Goal: Information Seeking & Learning: Find specific fact

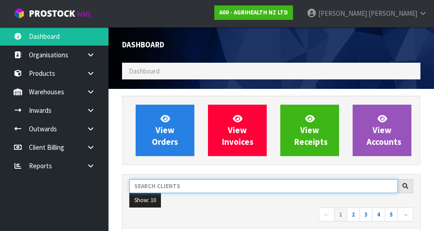
click at [170, 187] on input "text" at bounding box center [263, 186] width 269 height 14
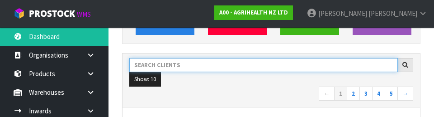
scroll to position [124, 0]
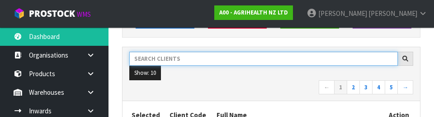
type input "G"
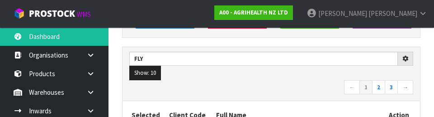
click at [198, 90] on nav "← 1 2 3 →" at bounding box center [271, 88] width 284 height 16
type input "FLY"
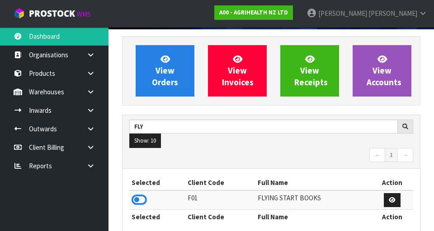
scroll to position [80, 0]
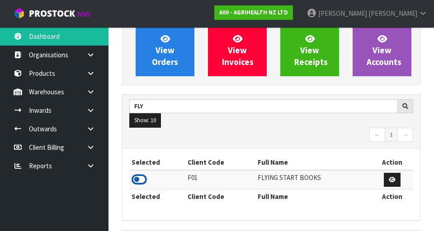
click at [139, 181] on icon at bounding box center [139, 180] width 15 height 14
click at [83, 94] on link at bounding box center [94, 92] width 29 height 19
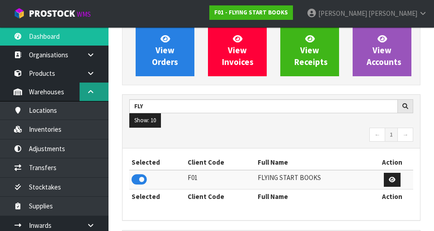
scroll to position [717, 312]
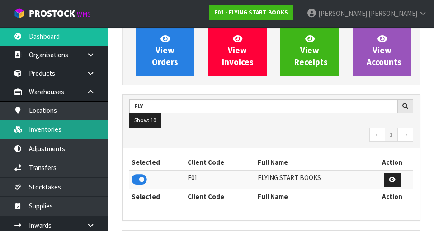
click at [46, 132] on link "Inventories" at bounding box center [54, 129] width 109 height 19
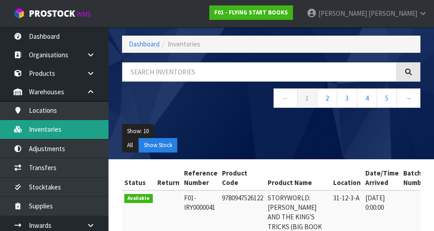
scroll to position [80, 0]
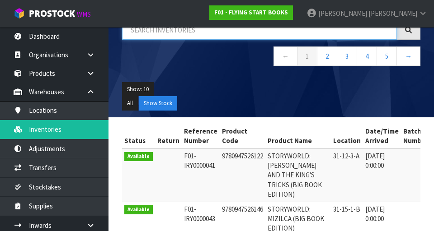
click at [156, 33] on input "text" at bounding box center [259, 29] width 275 height 19
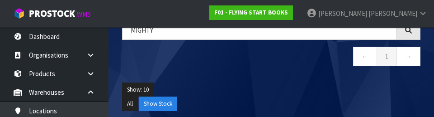
click at [200, 86] on ul "Show: 10 5 10 25 50" at bounding box center [271, 89] width 298 height 14
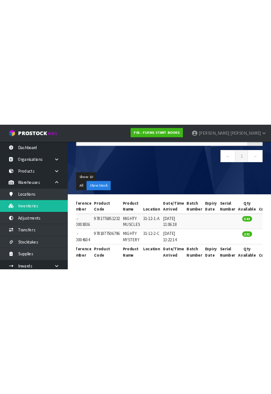
scroll to position [0, 0]
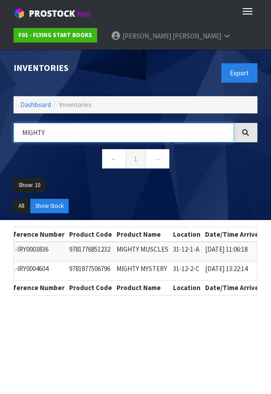
click at [165, 132] on input "MIGHTY" at bounding box center [124, 132] width 221 height 19
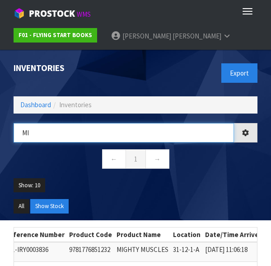
type input "M"
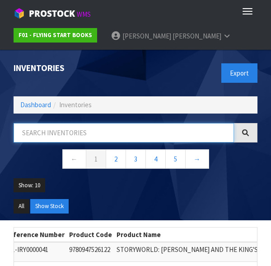
type input "Y"
type input "T"
click at [179, 130] on input "text" at bounding box center [124, 132] width 221 height 19
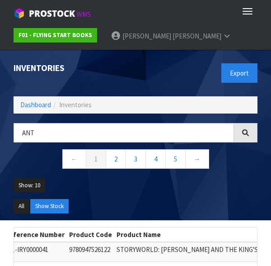
click at [169, 199] on ul "All Show Stock" at bounding box center [136, 209] width 244 height 21
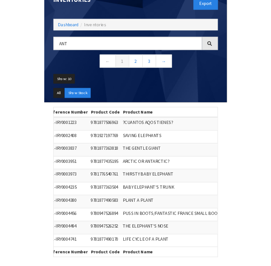
scroll to position [69, 0]
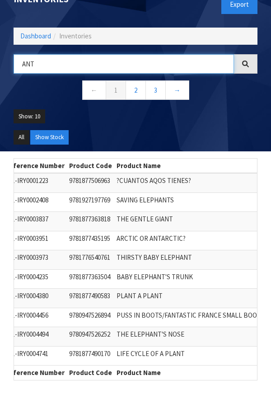
click at [153, 67] on input "ANT" at bounding box center [124, 63] width 221 height 19
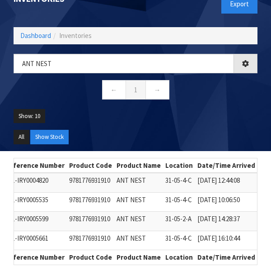
click at [179, 119] on ul "Show: 10 5 10 25 50" at bounding box center [136, 119] width 244 height 21
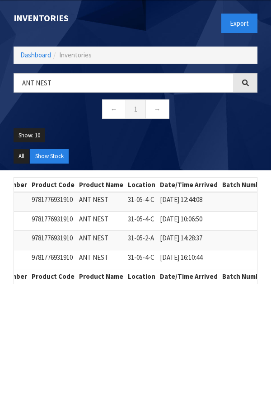
scroll to position [0, 108]
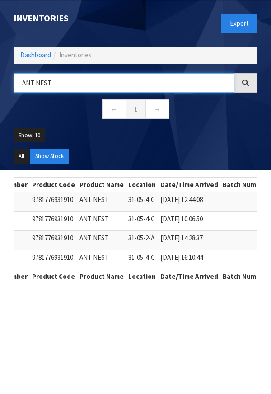
click at [87, 86] on input "ANT NEST" at bounding box center [124, 82] width 221 height 19
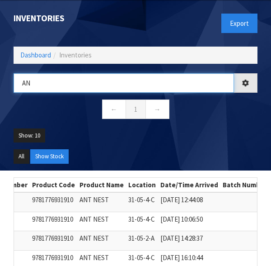
type input "A"
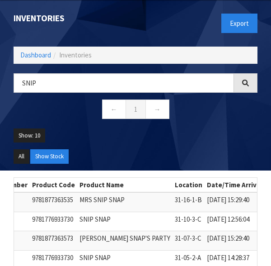
click at [113, 219] on td "SNIP SNAP" at bounding box center [124, 221] width 95 height 19
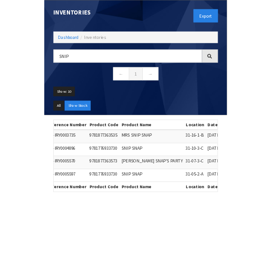
scroll to position [0, 73]
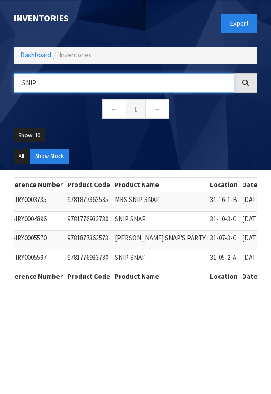
click at [196, 80] on input "SNIP" at bounding box center [124, 82] width 221 height 19
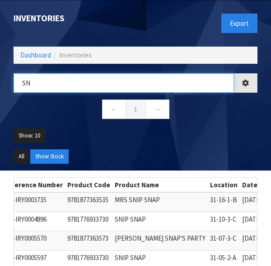
type input "S"
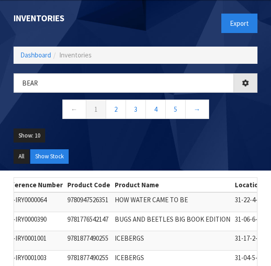
click at [203, 142] on ul "Show: 10 5 10 25 50" at bounding box center [136, 138] width 244 height 21
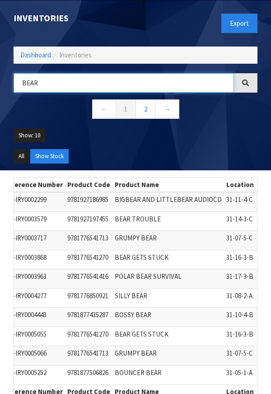
click at [146, 86] on input "BEAR" at bounding box center [124, 82] width 221 height 19
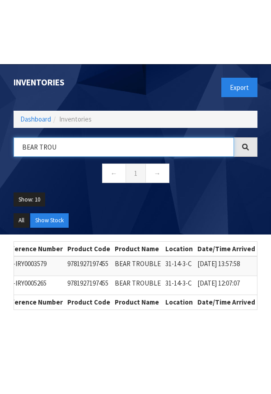
scroll to position [0, 0]
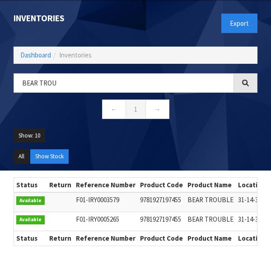
click at [74, 226] on td "F01-IRY0005265" at bounding box center [106, 221] width 64 height 19
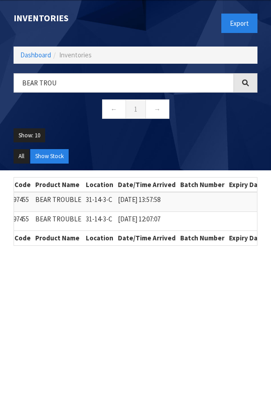
scroll to position [0, 150]
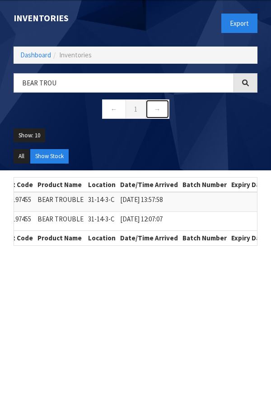
click at [162, 100] on link "→" at bounding box center [158, 108] width 24 height 19
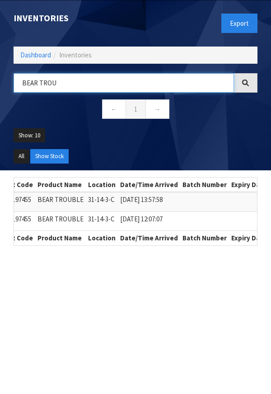
click at [193, 82] on input "BEAR TROU" at bounding box center [124, 82] width 221 height 19
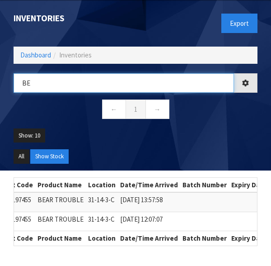
type input "B"
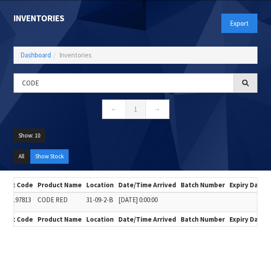
click at [136, 231] on section "Status Return Reference Number Product Code Product Name Location Date/Time Arr…" at bounding box center [135, 205] width 271 height 70
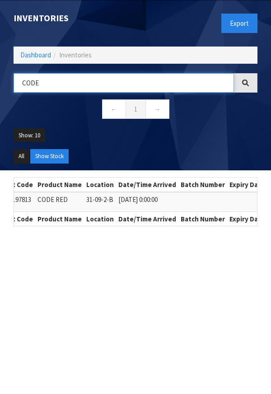
click at [185, 82] on input "CODE" at bounding box center [124, 82] width 221 height 19
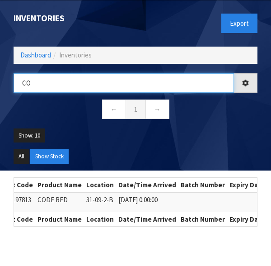
type input "C"
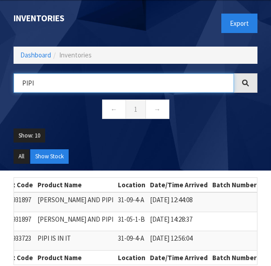
type input "PIPI"
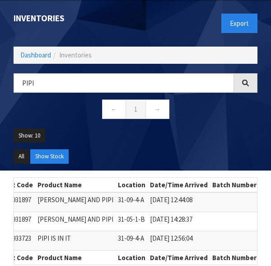
click at [210, 231] on td at bounding box center [234, 240] width 49 height 19
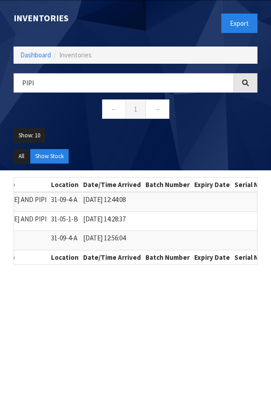
scroll to position [0, 207]
